Goal: Task Accomplishment & Management: Manage account settings

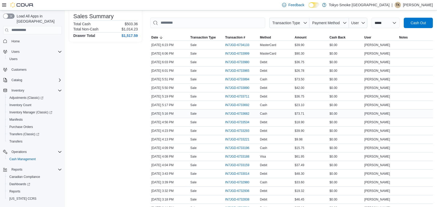
scroll to position [87, 0]
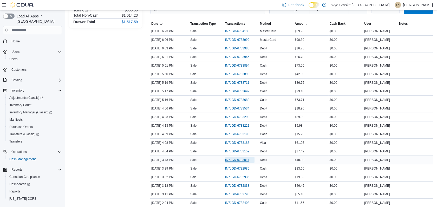
click at [235, 158] on span "IN7JGD-6733014" at bounding box center [237, 160] width 24 height 4
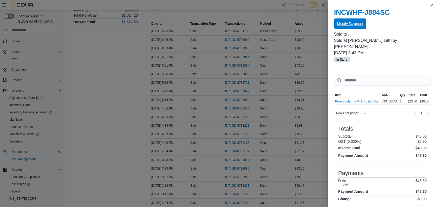
click at [356, 25] on span "Modify Payment" at bounding box center [350, 23] width 26 height 5
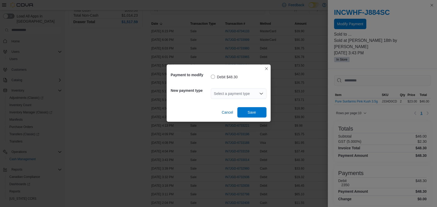
click at [261, 93] on icon "Open list of options" at bounding box center [261, 94] width 4 height 4
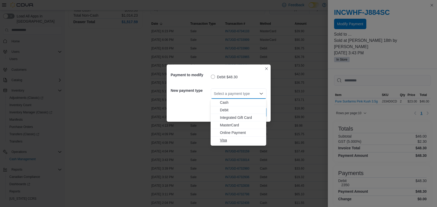
click at [225, 139] on span "Visa" at bounding box center [241, 140] width 43 height 5
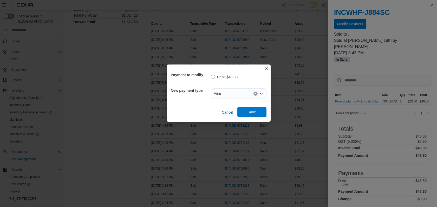
click at [253, 112] on span "Save" at bounding box center [252, 111] width 8 height 5
click at [94, 139] on div "Payment to modify Debit $48.30 New payment type Visa Cancel Save" at bounding box center [218, 103] width 437 height 207
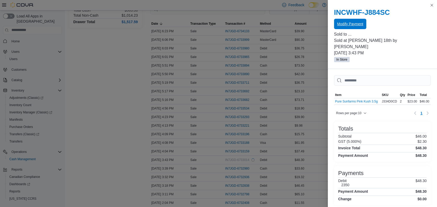
scroll to position [0, 0]
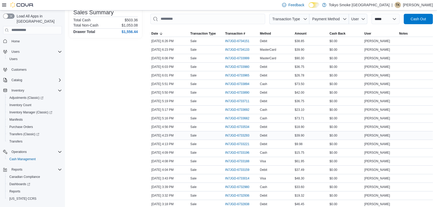
scroll to position [87, 0]
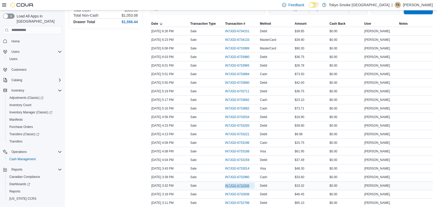
click at [243, 185] on span "IN7JGD-6732936" at bounding box center [237, 186] width 24 height 4
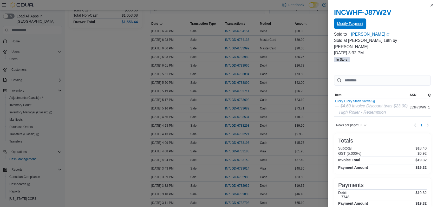
click at [362, 23] on button "Modify Payment" at bounding box center [350, 23] width 32 height 10
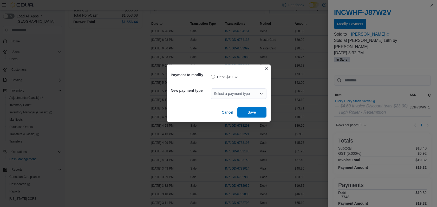
click at [260, 94] on icon "Open list of options" at bounding box center [260, 94] width 3 height 2
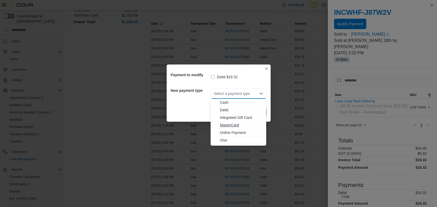
click at [235, 124] on span "MasterCard" at bounding box center [241, 124] width 43 height 5
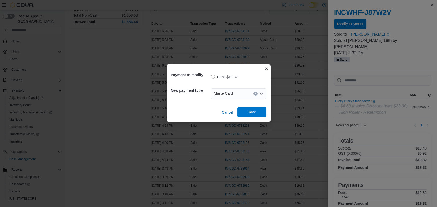
click at [251, 114] on span "Save" at bounding box center [252, 111] width 8 height 5
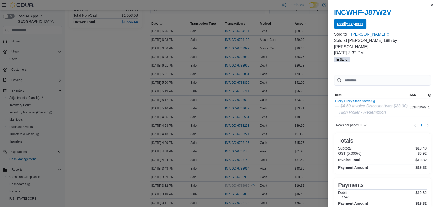
scroll to position [0, 0]
